Goal: Task Accomplishment & Management: Complete application form

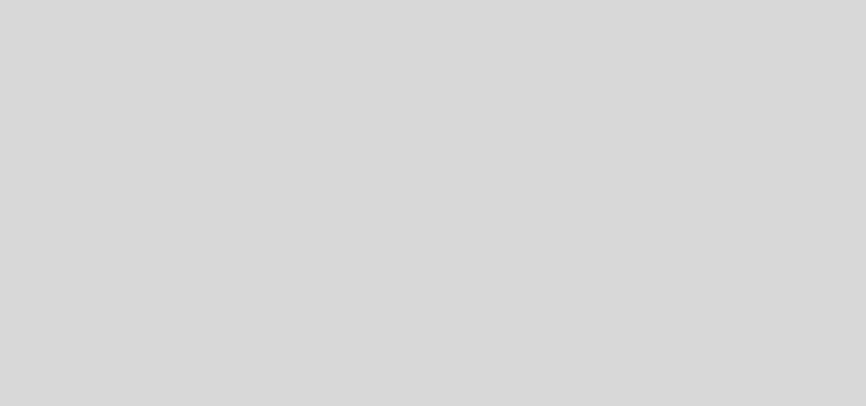
select select "es"
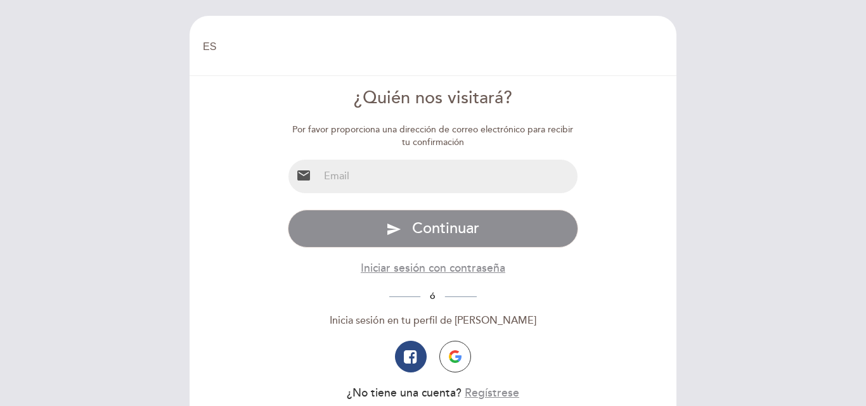
click at [462, 183] on input "email" at bounding box center [448, 177] width 259 height 34
type input "[EMAIL_ADDRESS][DOMAIN_NAME]"
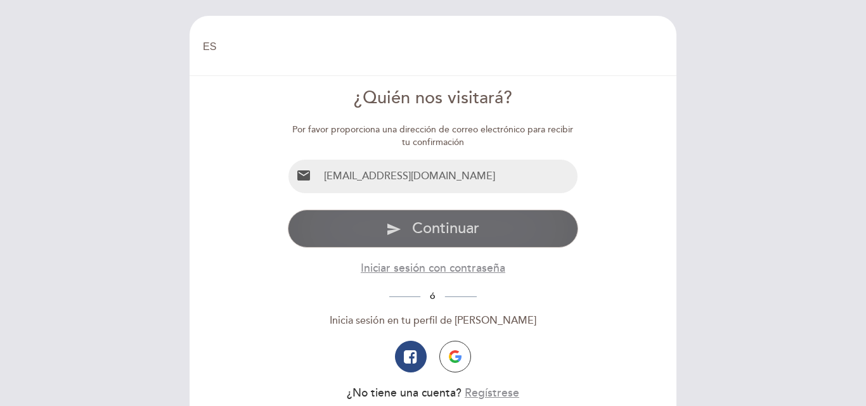
click at [473, 236] on span "Continuar" at bounding box center [445, 228] width 67 height 18
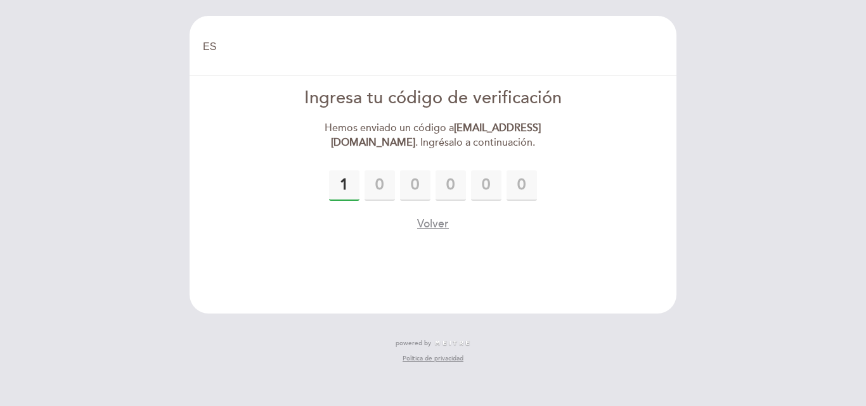
type input "1"
type input "4"
type input "6"
type input "7"
type input "8"
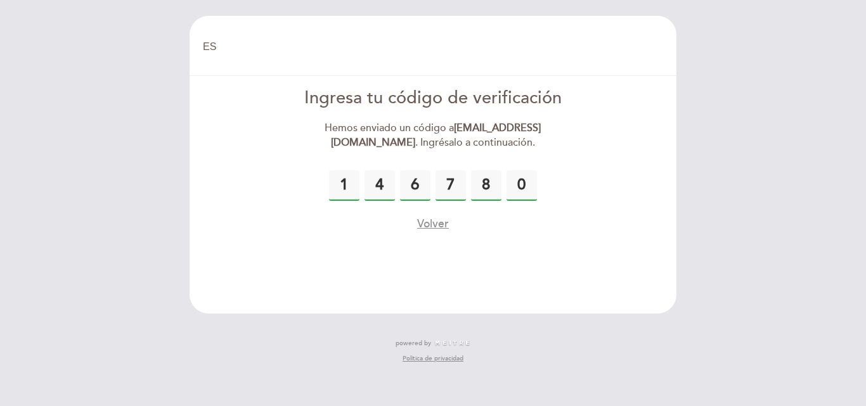
type input "0"
